Goal: Information Seeking & Learning: Learn about a topic

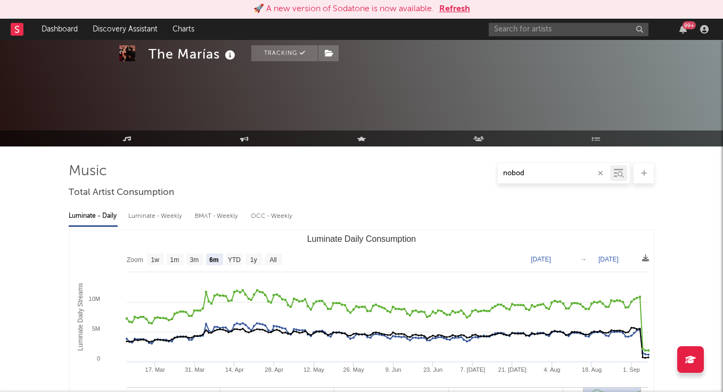
select select "6m"
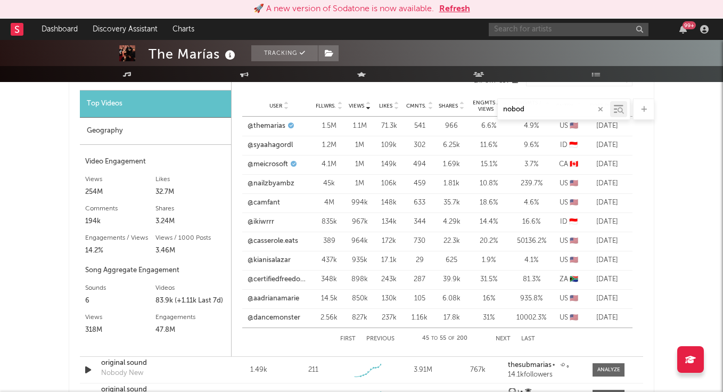
click at [564, 26] on input "text" at bounding box center [569, 29] width 160 height 13
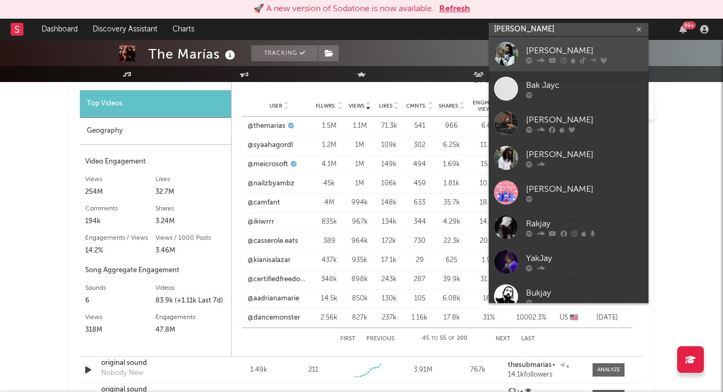
type input "[PERSON_NAME]"
click at [541, 54] on div "[PERSON_NAME]" at bounding box center [584, 50] width 117 height 13
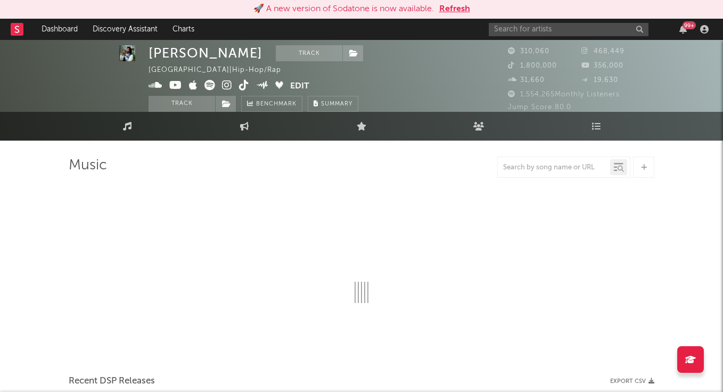
select select "6m"
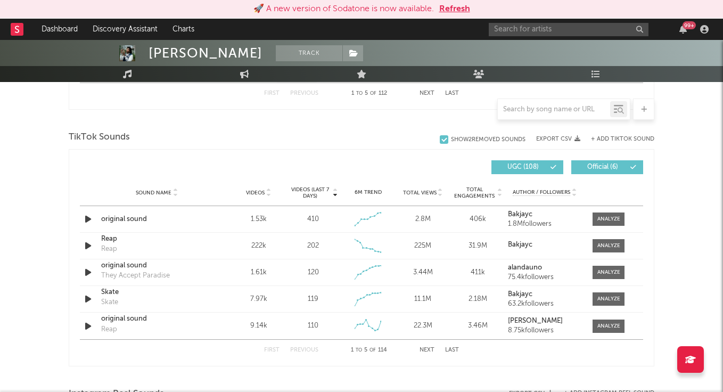
scroll to position [692, 0]
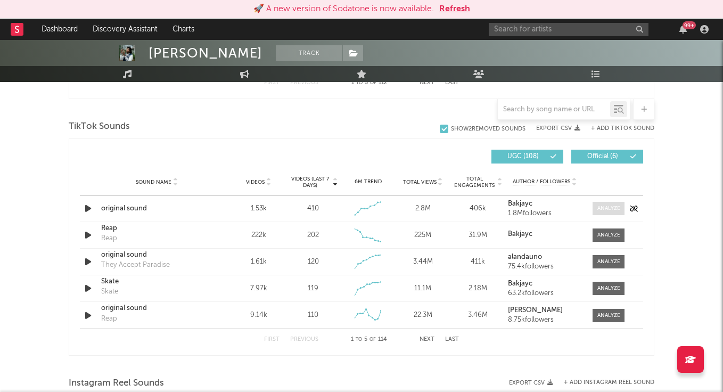
click at [600, 205] on div at bounding box center [608, 208] width 23 height 8
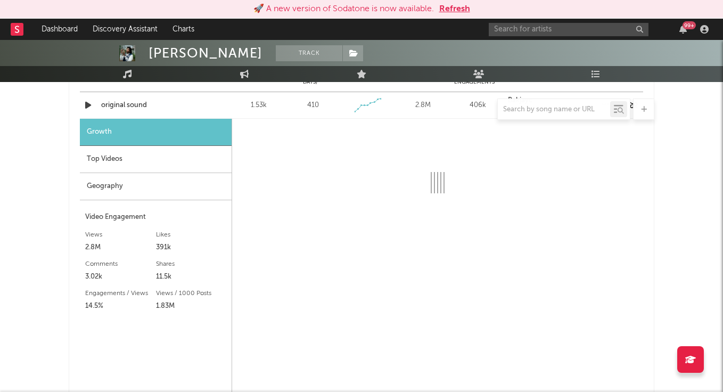
select select "1w"
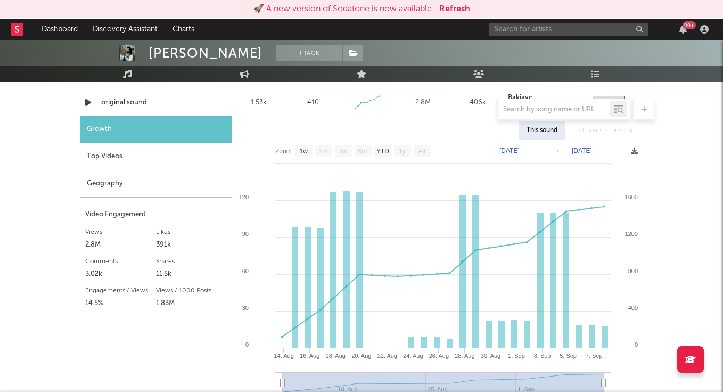
scroll to position [687, 0]
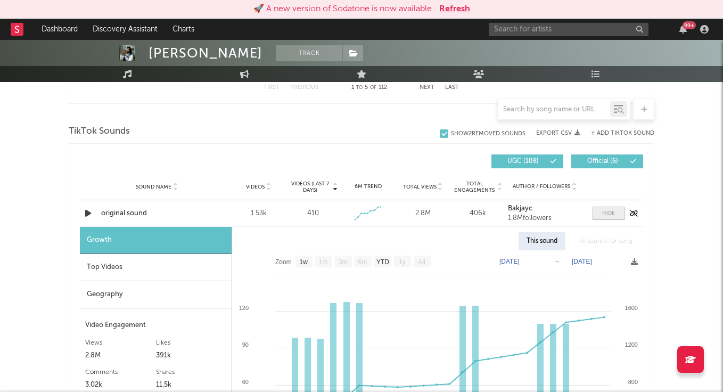
click at [609, 218] on span at bounding box center [609, 213] width 32 height 13
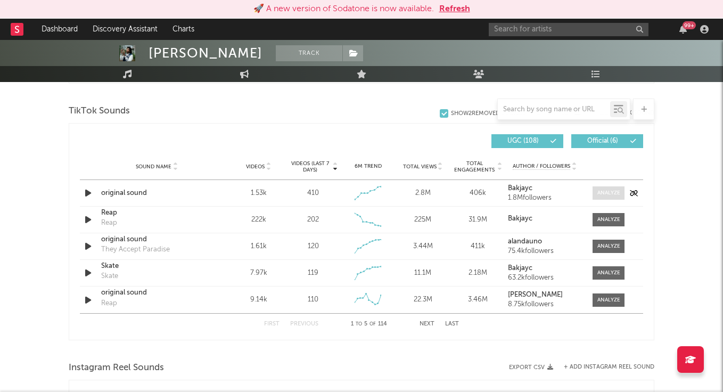
scroll to position [709, 0]
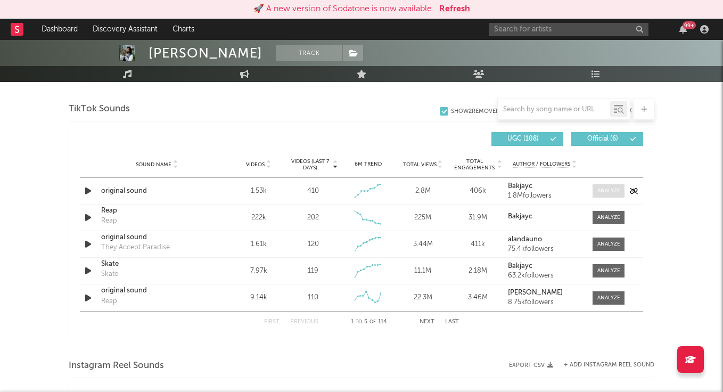
click at [605, 192] on div at bounding box center [608, 191] width 23 height 8
select select "1w"
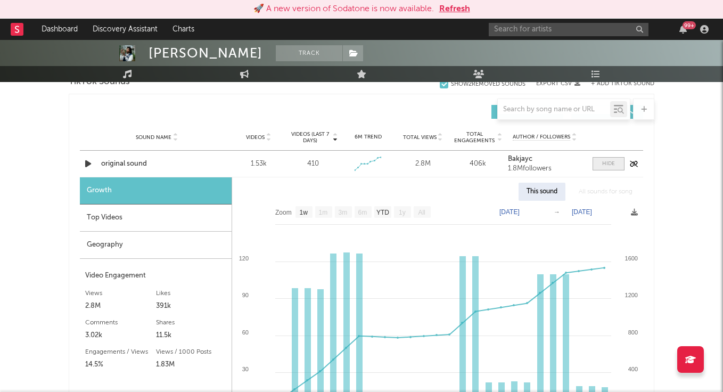
scroll to position [737, 0]
